Goal: Task Accomplishment & Management: Use online tool/utility

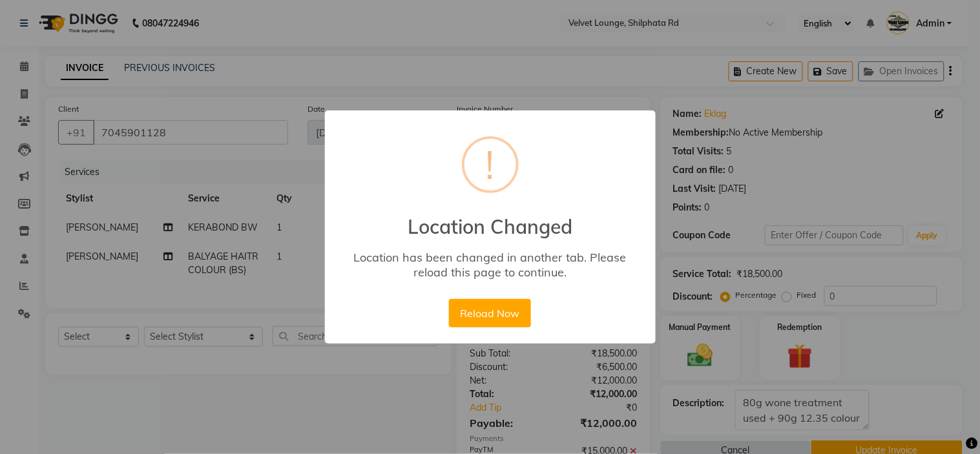
click at [501, 296] on div "Reload Now No Cancel" at bounding box center [490, 313] width 89 height 35
click at [501, 310] on button "Reload Now" at bounding box center [490, 313] width 82 height 28
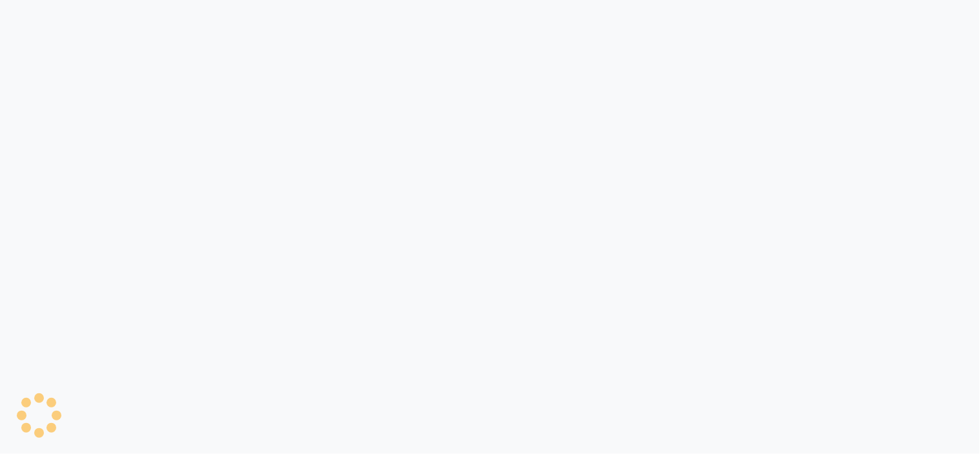
select select "service"
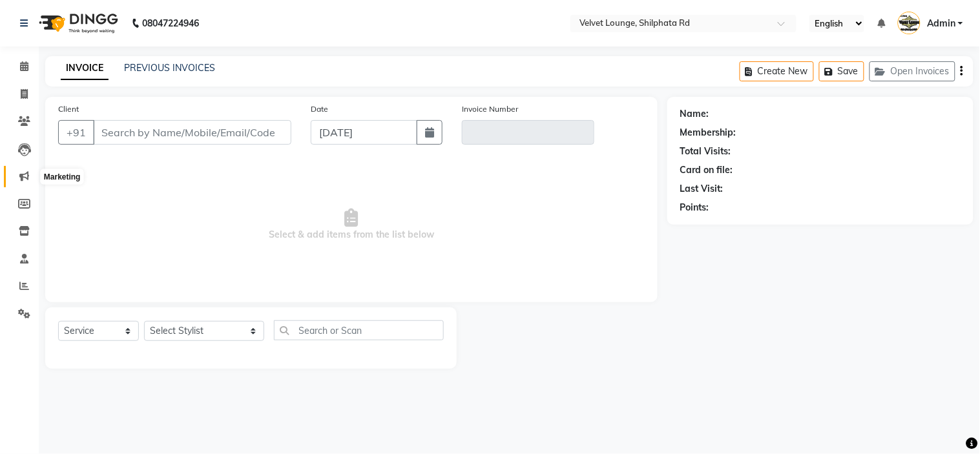
click at [25, 173] on icon at bounding box center [24, 176] width 10 height 10
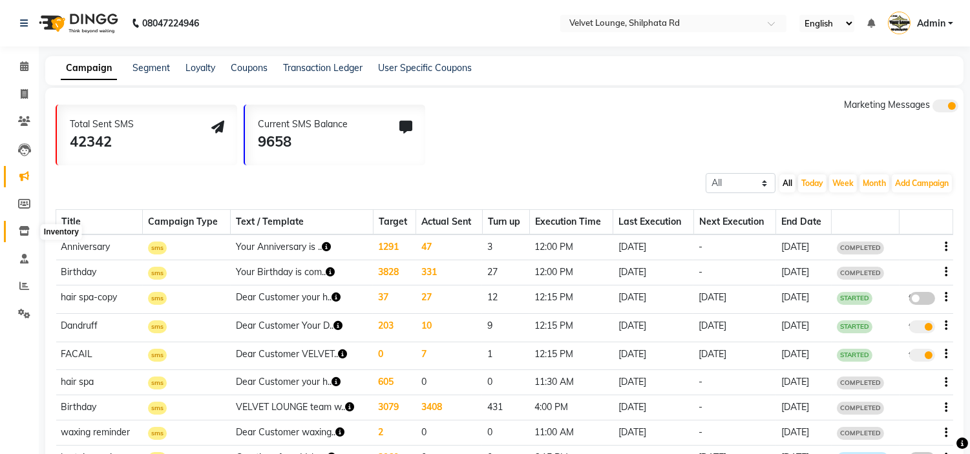
click at [26, 231] on icon at bounding box center [24, 231] width 11 height 10
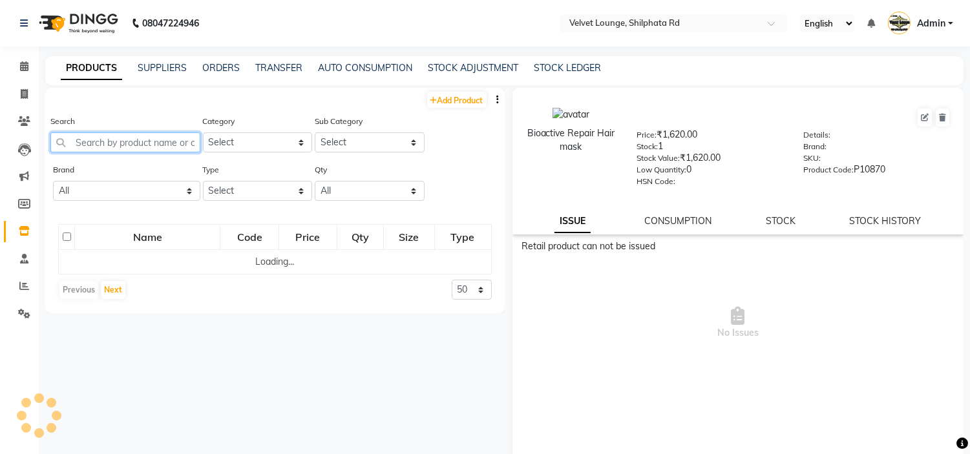
click at [92, 149] on input "text" at bounding box center [125, 142] width 150 height 20
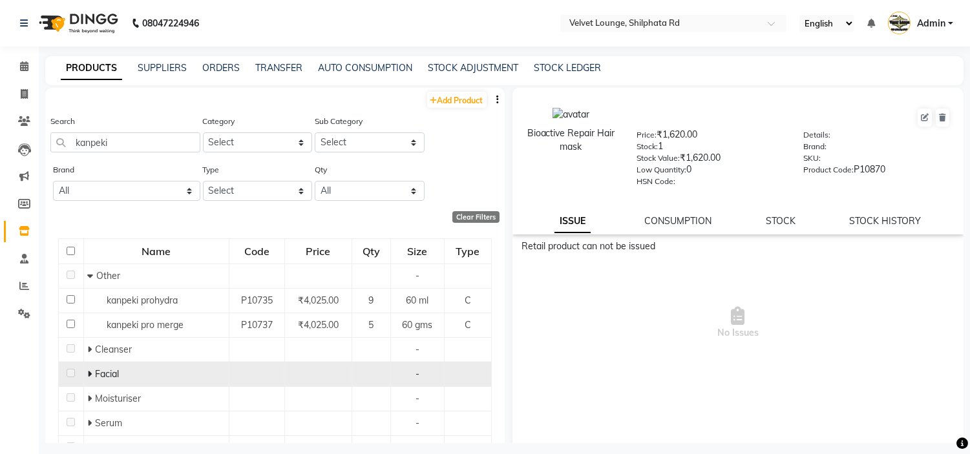
click at [89, 372] on icon at bounding box center [89, 374] width 5 height 9
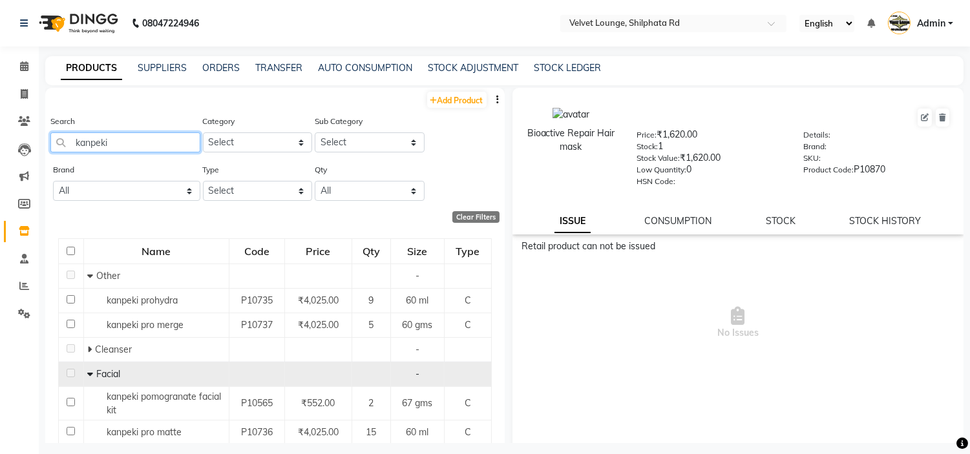
click at [127, 133] on input "kanpeki" at bounding box center [125, 142] width 150 height 20
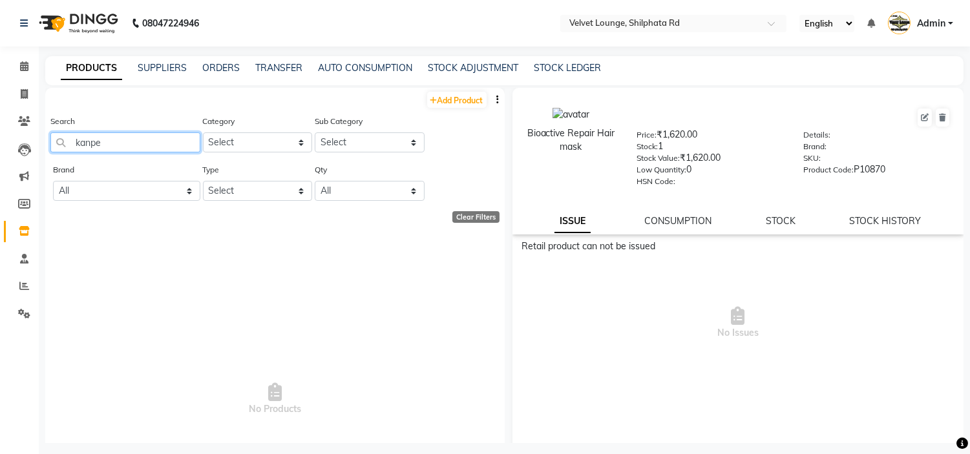
type input "kanp"
